Goal: Browse casually

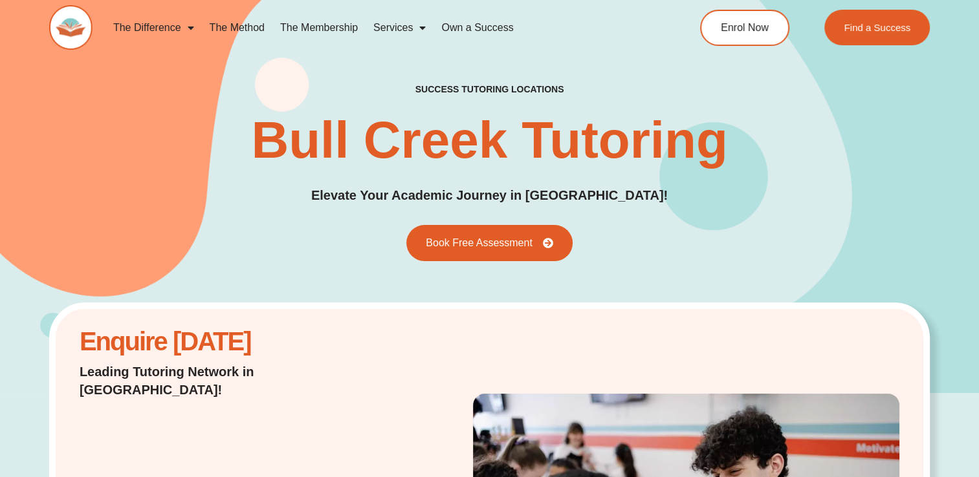
click at [80, 36] on img at bounding box center [70, 27] width 43 height 45
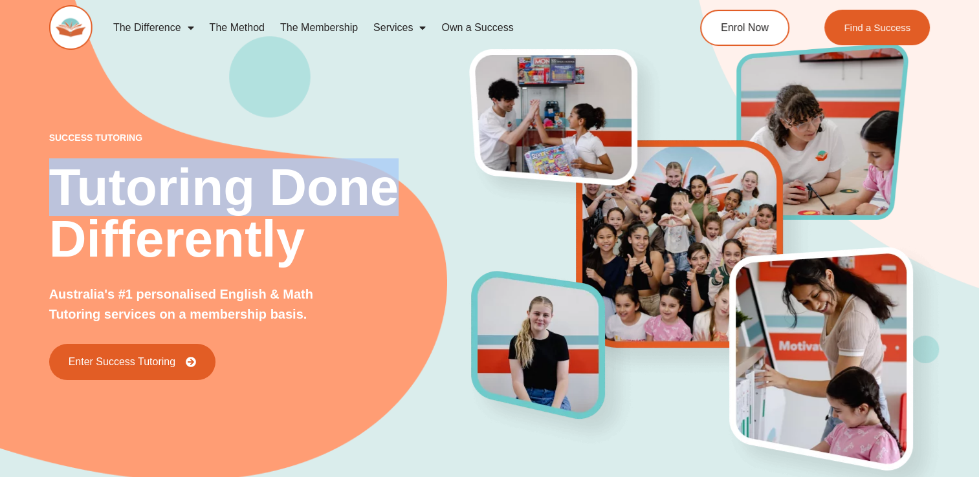
drag, startPoint x: 60, startPoint y: 188, endPoint x: 398, endPoint y: 190, distance: 337.6
click at [398, 190] on h2 "Tutoring Done Differently" at bounding box center [260, 213] width 423 height 103
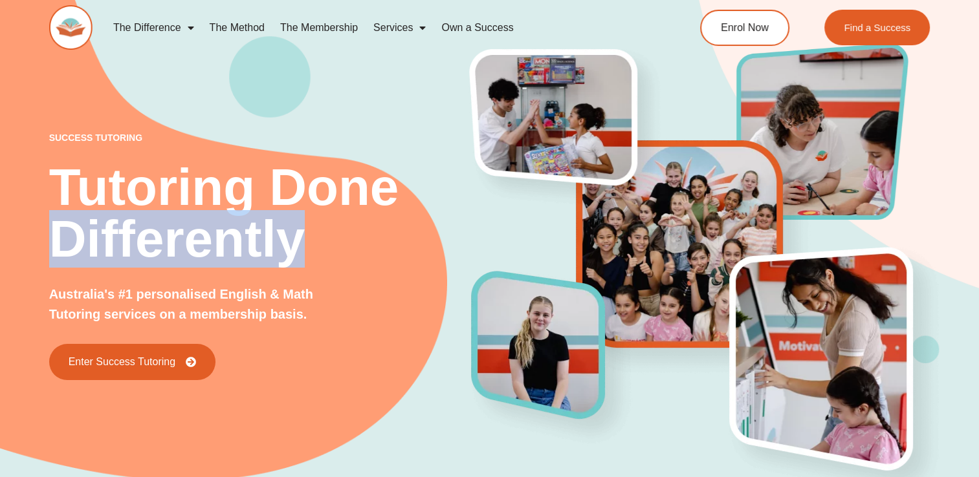
drag, startPoint x: 56, startPoint y: 243, endPoint x: 308, endPoint y: 239, distance: 251.6
click at [308, 239] on h2 "Tutoring Done Differently" at bounding box center [260, 213] width 423 height 103
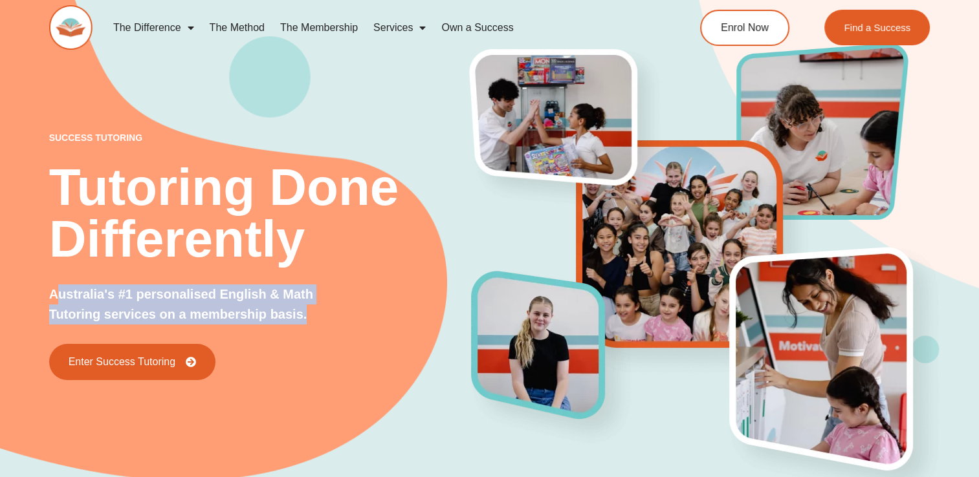
drag, startPoint x: 57, startPoint y: 292, endPoint x: 310, endPoint y: 310, distance: 254.2
click at [310, 310] on p "Australia's #1 personalised English & Math Tutoring services on a membership ba…" at bounding box center [203, 305] width 309 height 40
click at [64, 296] on p "Australia's #1 personalised English & Math Tutoring services on a membership ba…" at bounding box center [203, 305] width 309 height 40
drag, startPoint x: 44, startPoint y: 296, endPoint x: 315, endPoint y: 320, distance: 272.1
click at [315, 320] on div "success tutoring Tutoring Done Differently Australia's #1 personalised English …" at bounding box center [489, 235] width 979 height 568
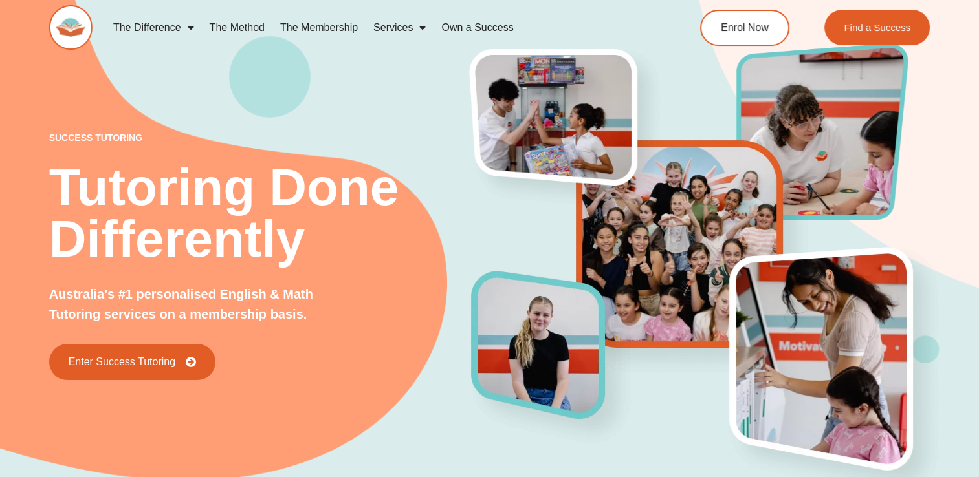
click at [176, 191] on h2 "Tutoring Done Differently" at bounding box center [260, 213] width 423 height 103
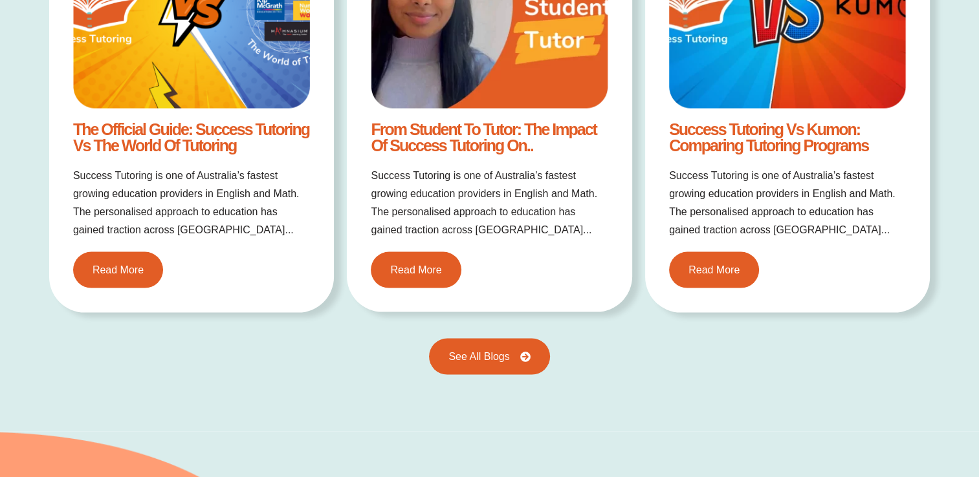
scroll to position [2717, 0]
